Goal: Check status: Check status

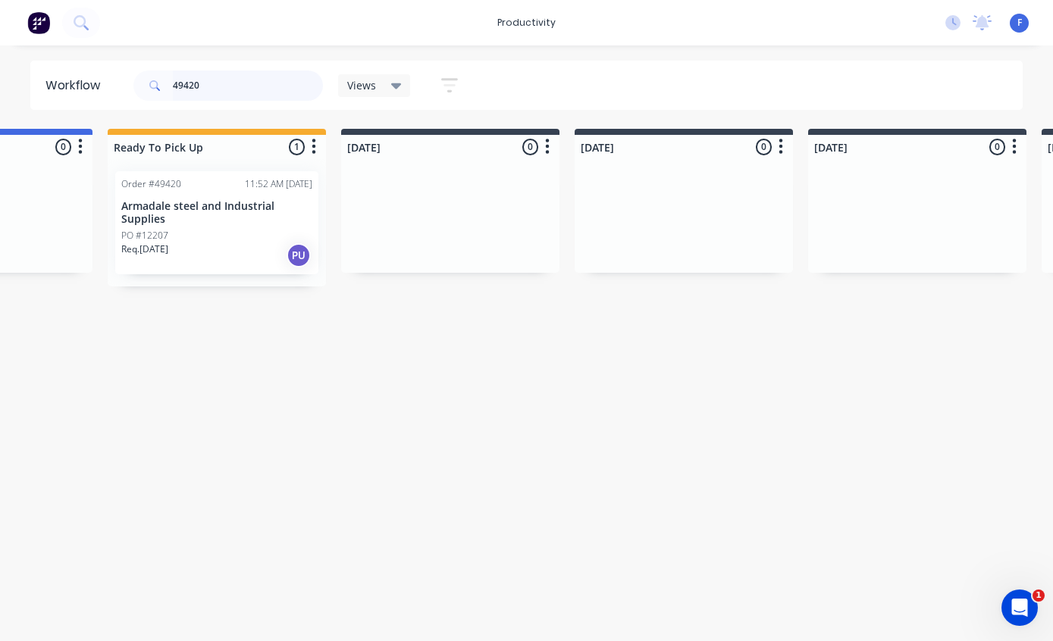
click at [268, 87] on input "49420" at bounding box center [248, 85] width 150 height 30
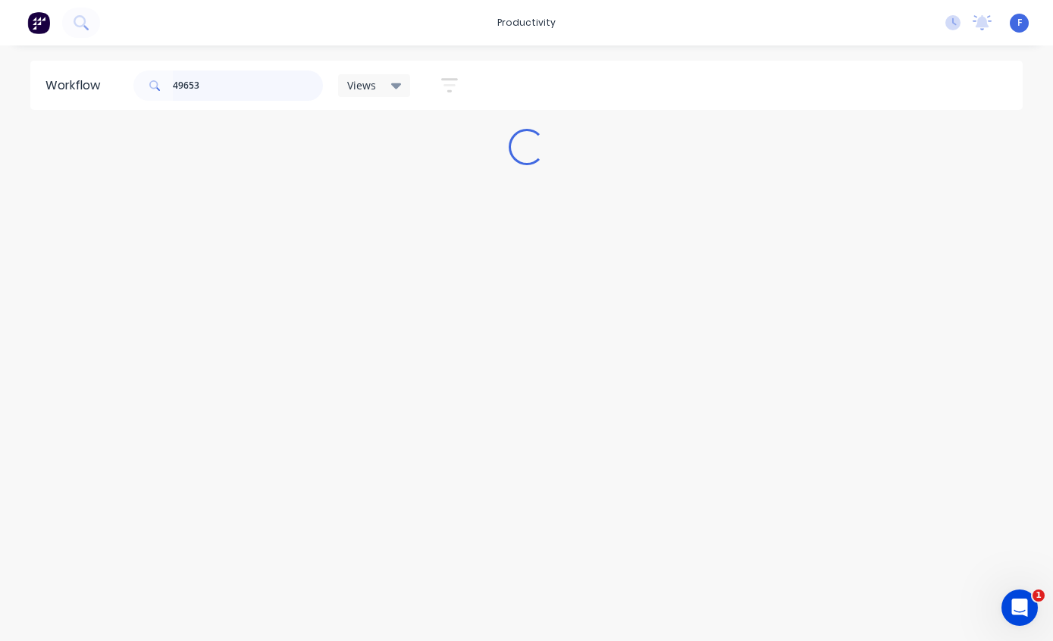
scroll to position [12, 0]
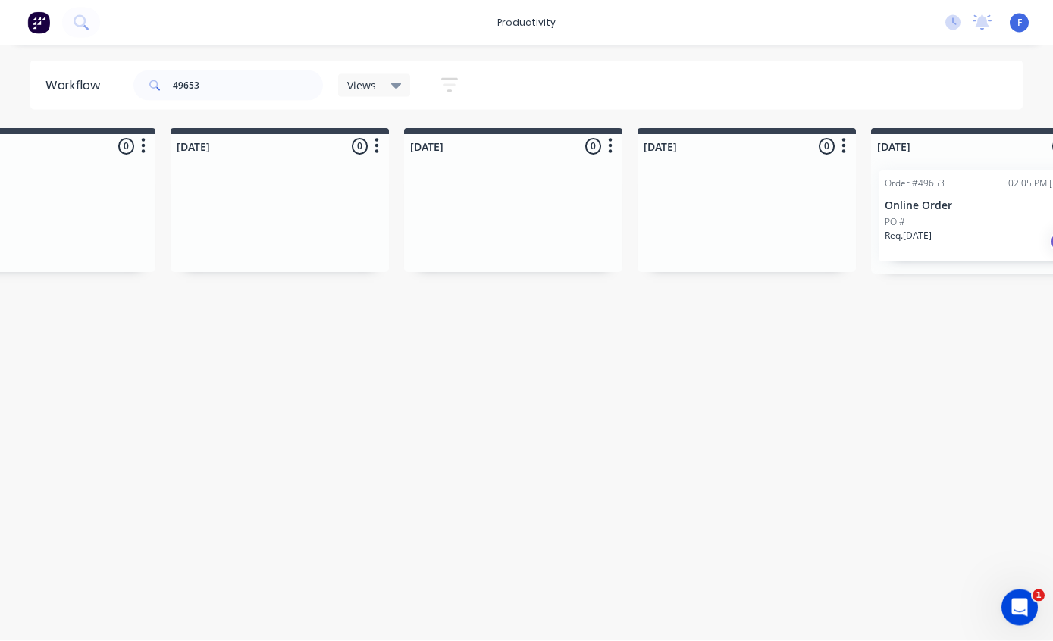
click at [953, 200] on p "Online Order" at bounding box center [979, 206] width 191 height 13
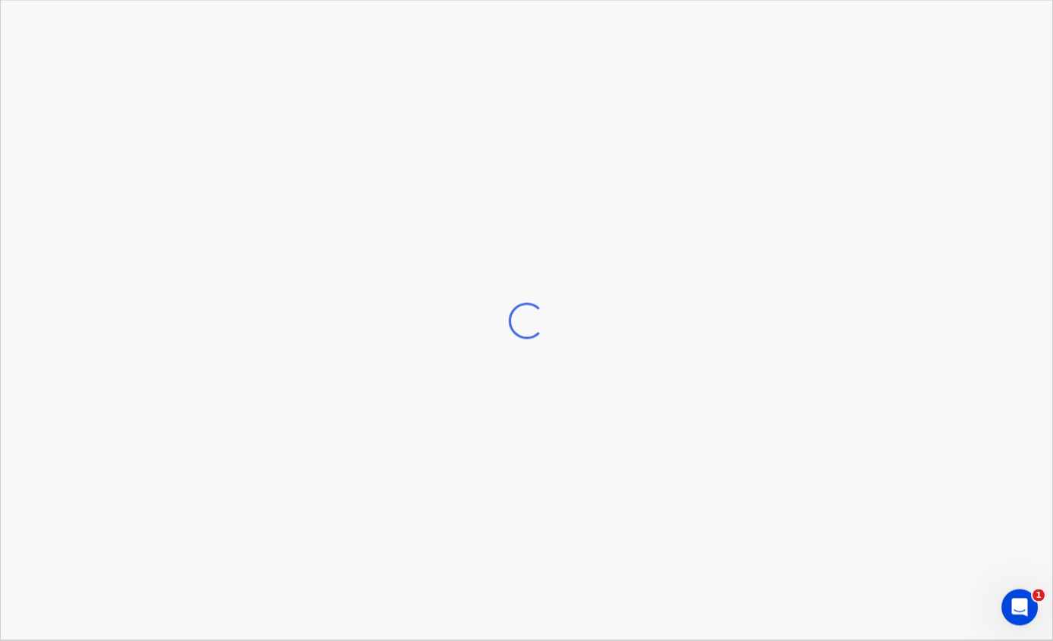
scroll to position [13, 796]
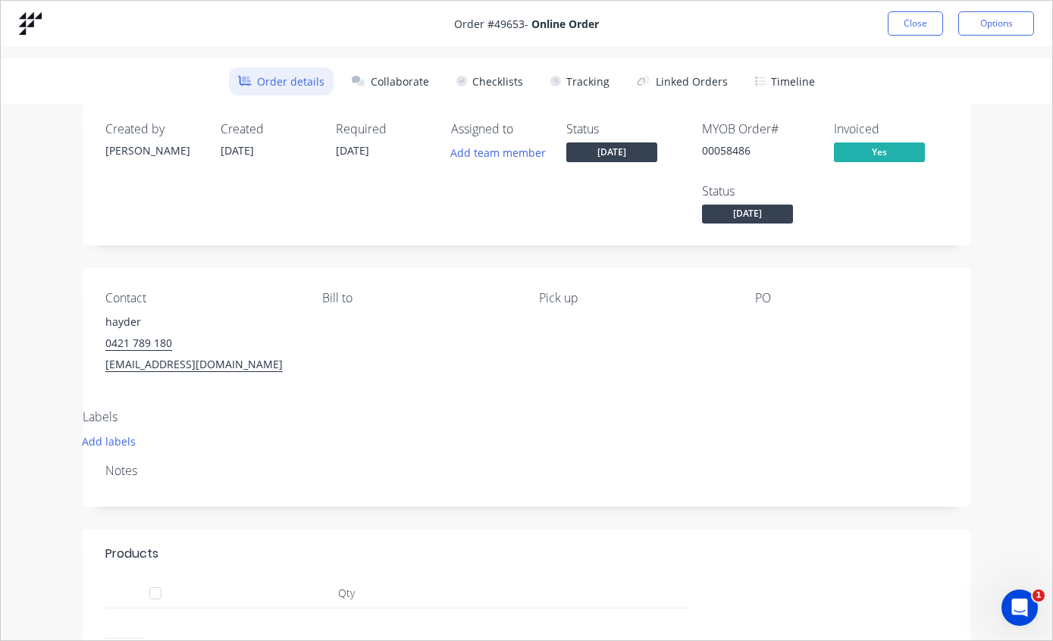
click at [577, 77] on button "Tracking" at bounding box center [579, 81] width 77 height 28
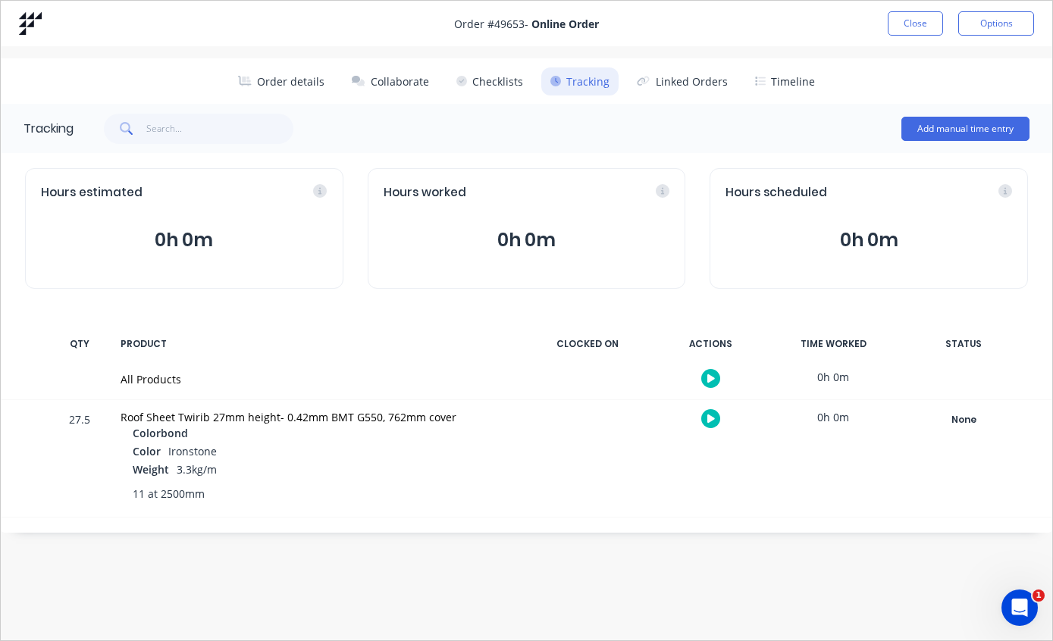
click at [958, 410] on div "None" at bounding box center [963, 420] width 109 height 20
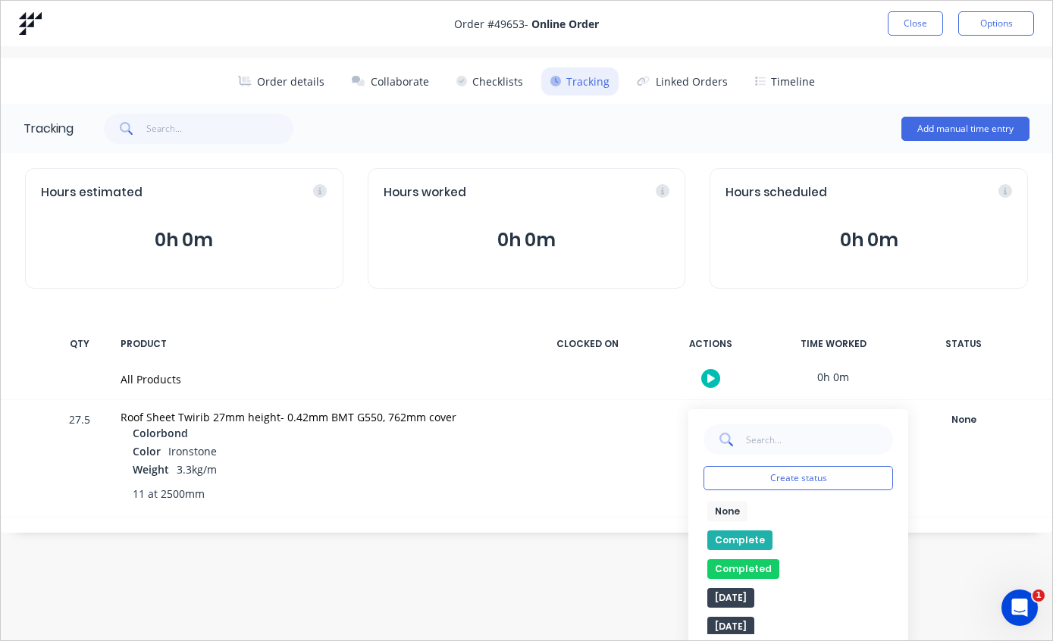
click at [740, 538] on button "Complete" at bounding box center [739, 540] width 65 height 20
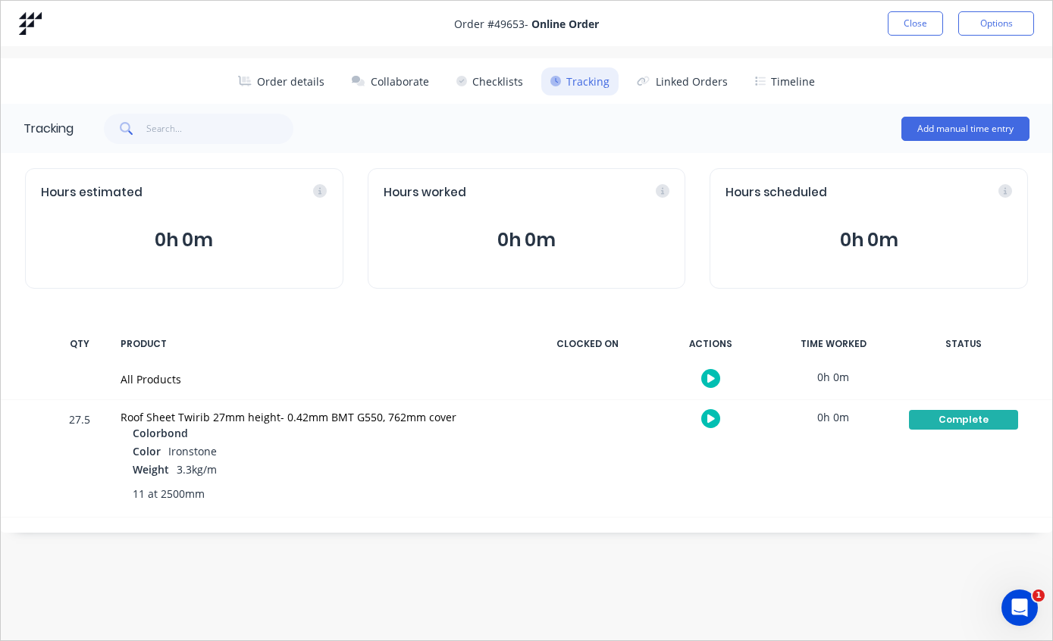
click at [294, 78] on button "Order details" at bounding box center [281, 81] width 105 height 28
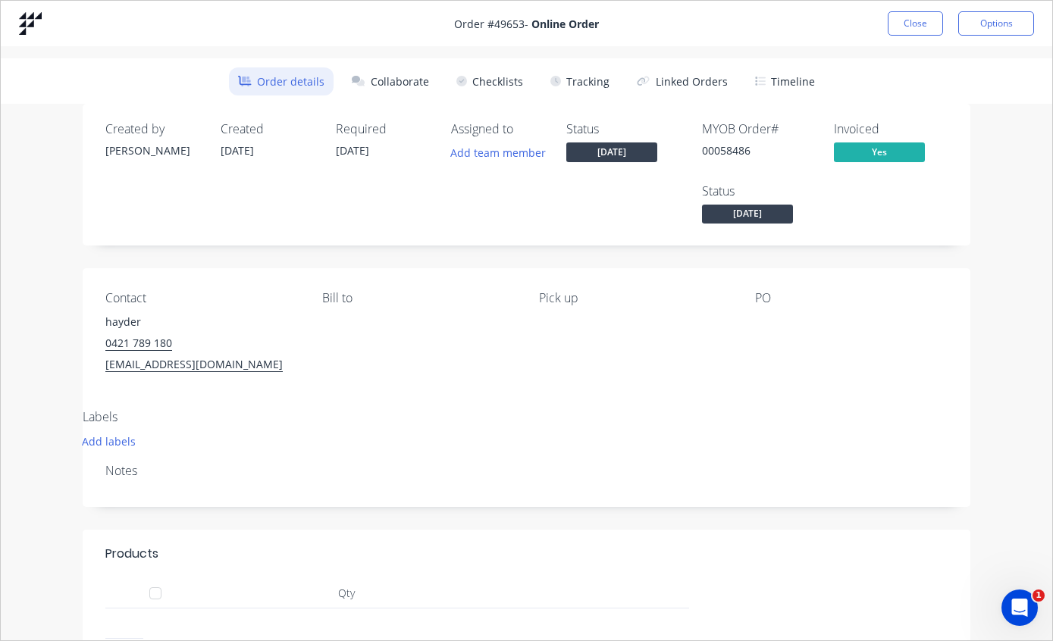
click at [907, 23] on button "Close" at bounding box center [914, 23] width 55 height 24
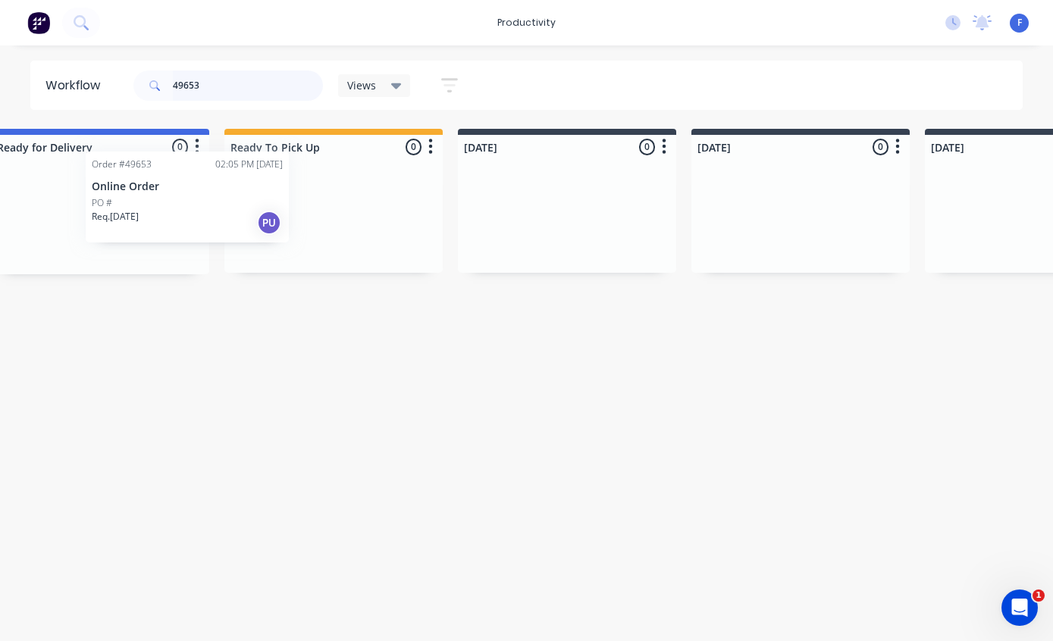
scroll to position [13, 268]
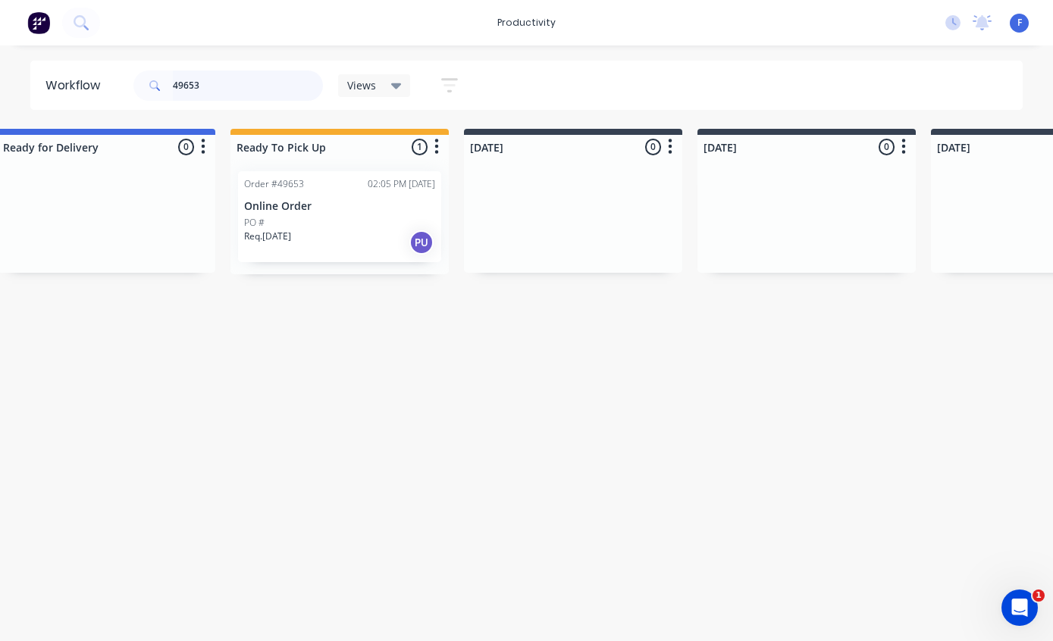
click at [256, 90] on input "49653" at bounding box center [248, 85] width 150 height 30
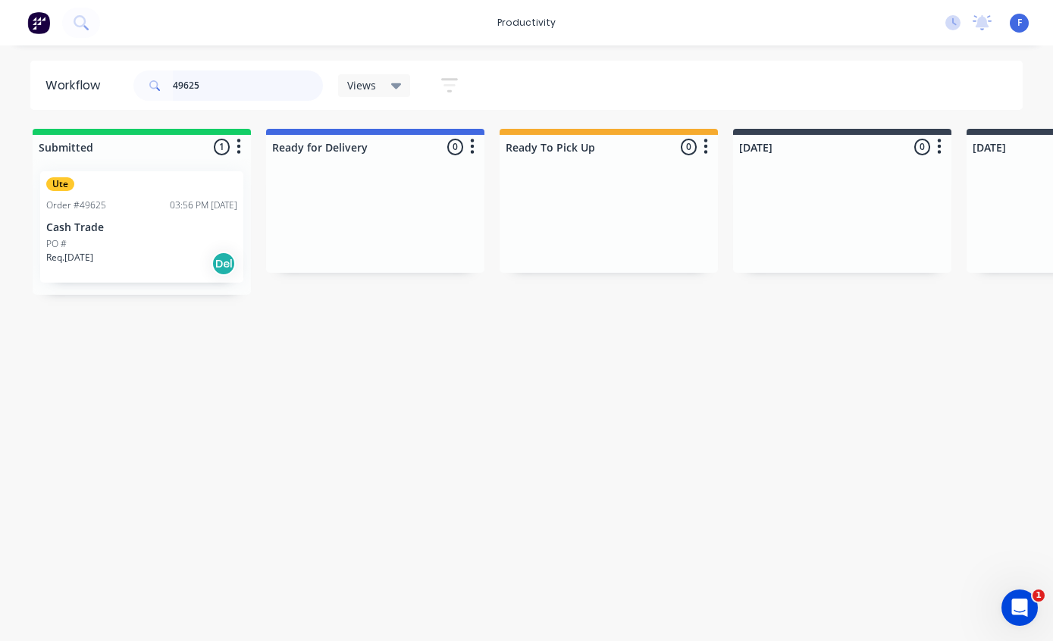
type input "49625"
click at [111, 199] on div "Order #49625 03:56 PM [DATE]" at bounding box center [141, 206] width 191 height 14
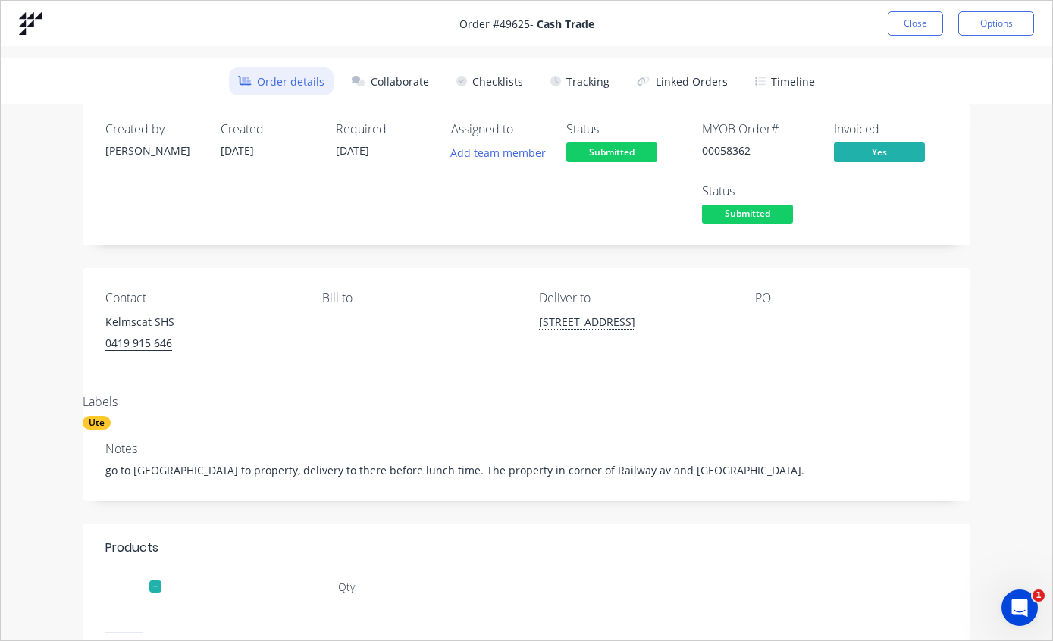
click at [591, 78] on button "Tracking" at bounding box center [579, 81] width 77 height 28
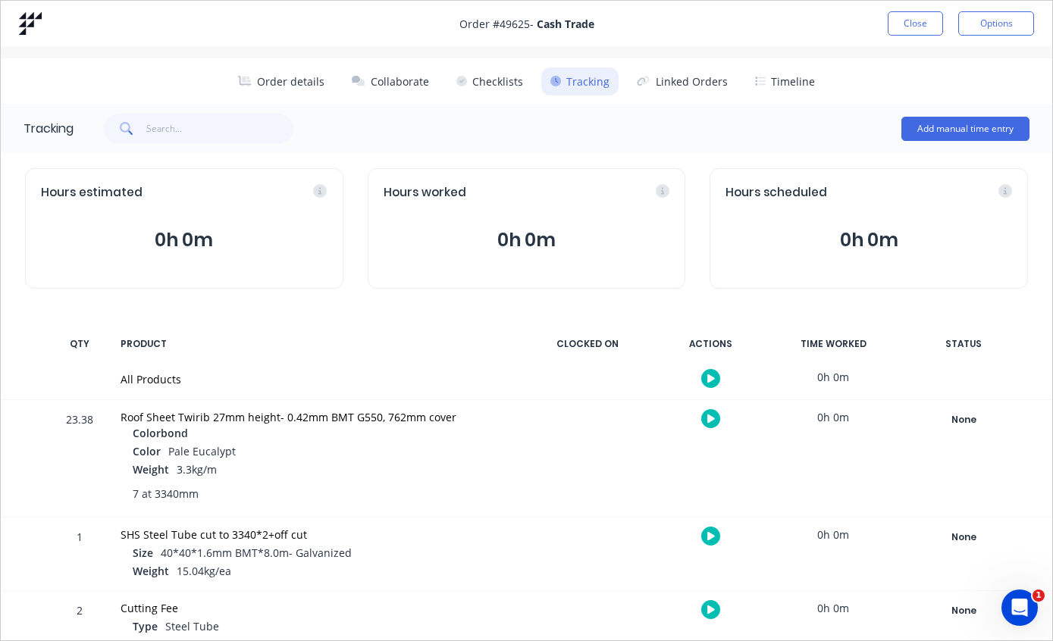
click at [953, 417] on div "None" at bounding box center [963, 420] width 109 height 20
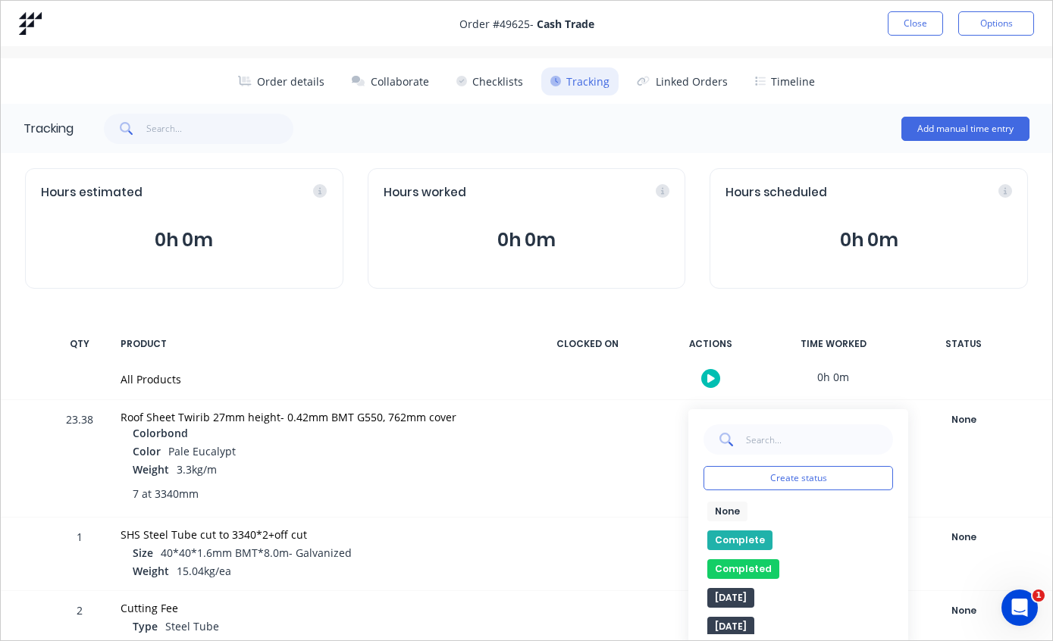
click at [732, 533] on button "Complete" at bounding box center [739, 540] width 65 height 20
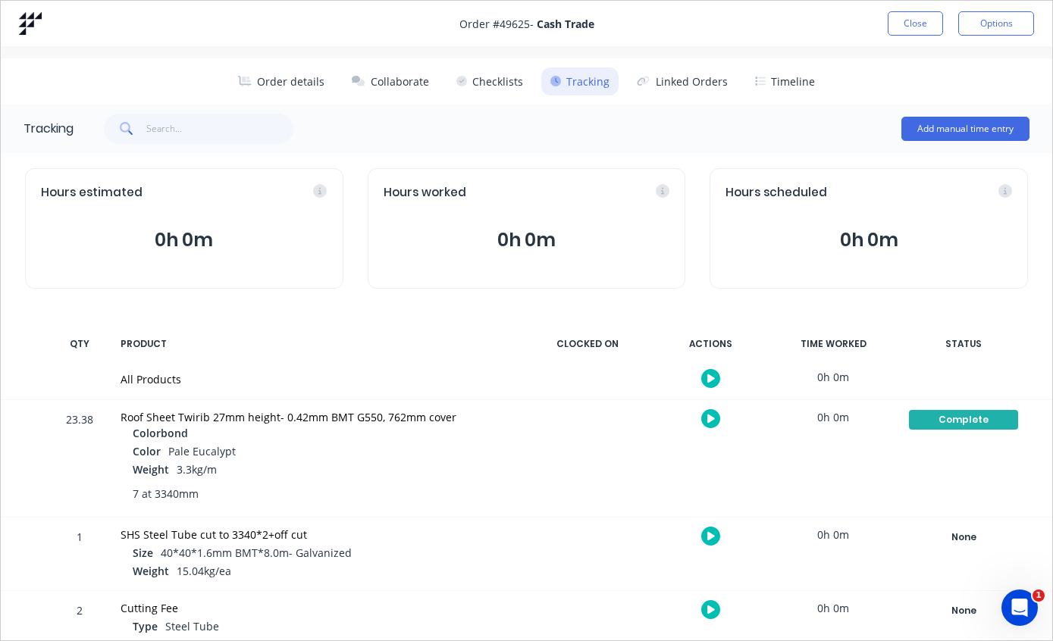
scroll to position [0, 0]
click at [912, 14] on button "Close" at bounding box center [914, 23] width 55 height 24
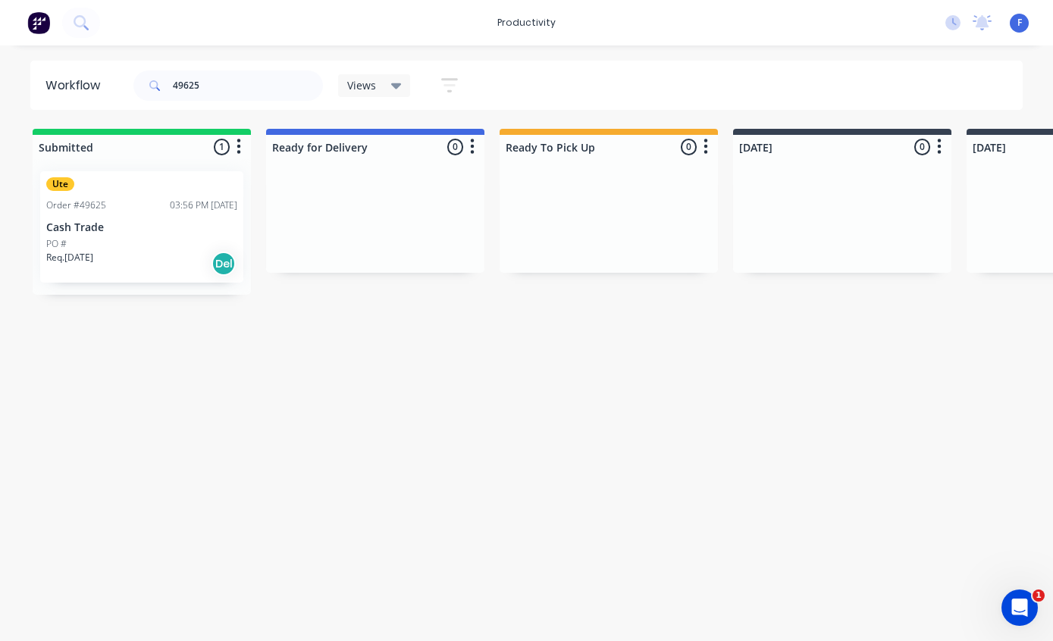
click at [148, 221] on p "Cash Trade" at bounding box center [141, 227] width 191 height 13
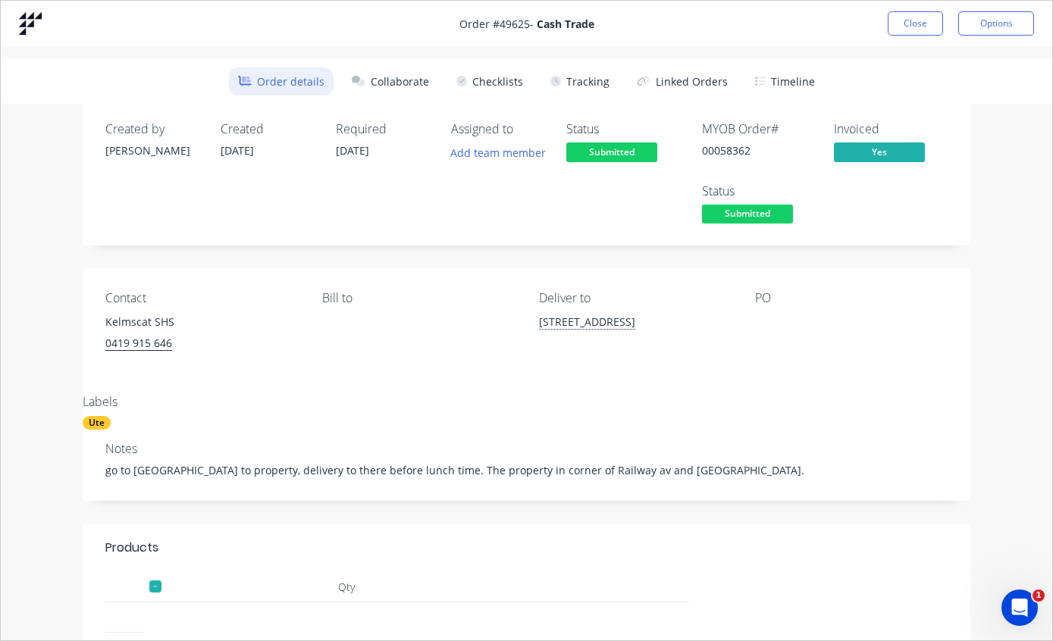
click at [599, 74] on button "Tracking" at bounding box center [579, 81] width 77 height 28
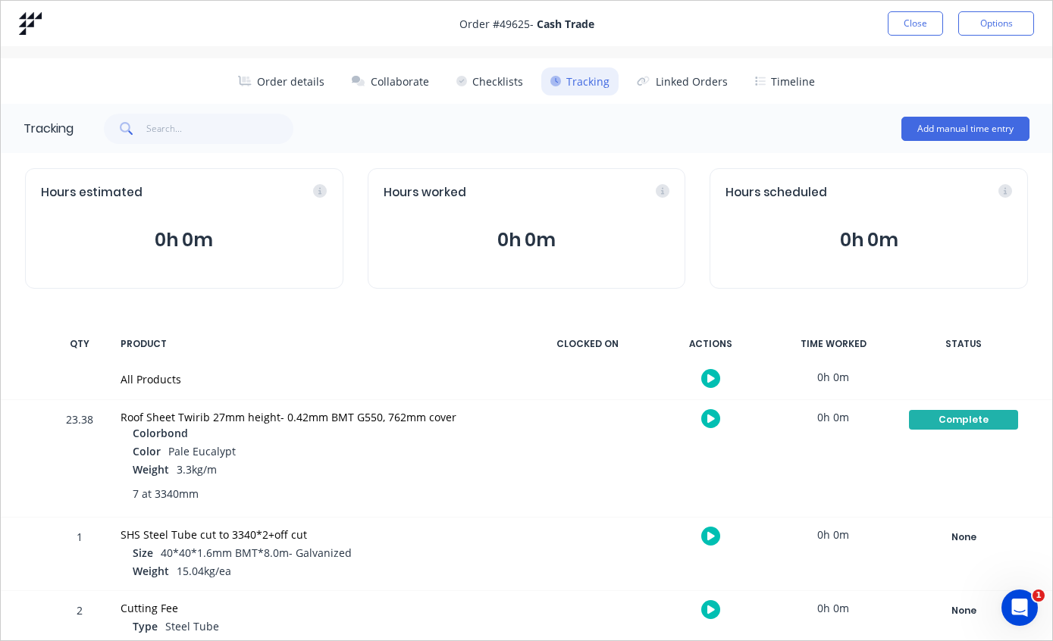
click at [917, 26] on button "Close" at bounding box center [914, 23] width 55 height 24
